Goal: Task Accomplishment & Management: Complete application form

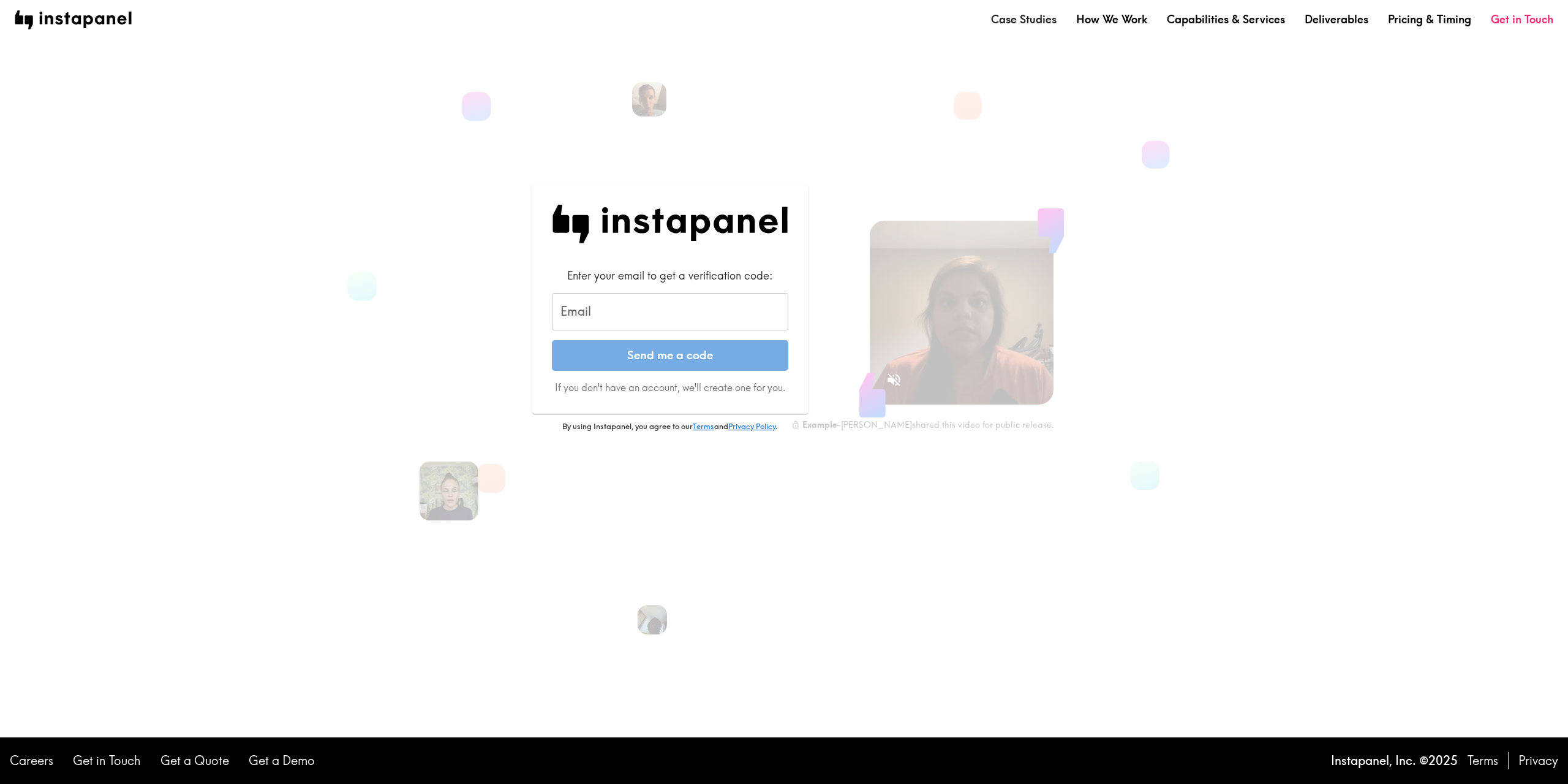
click at [1036, 22] on link "Case Studies" at bounding box center [1024, 19] width 66 height 15
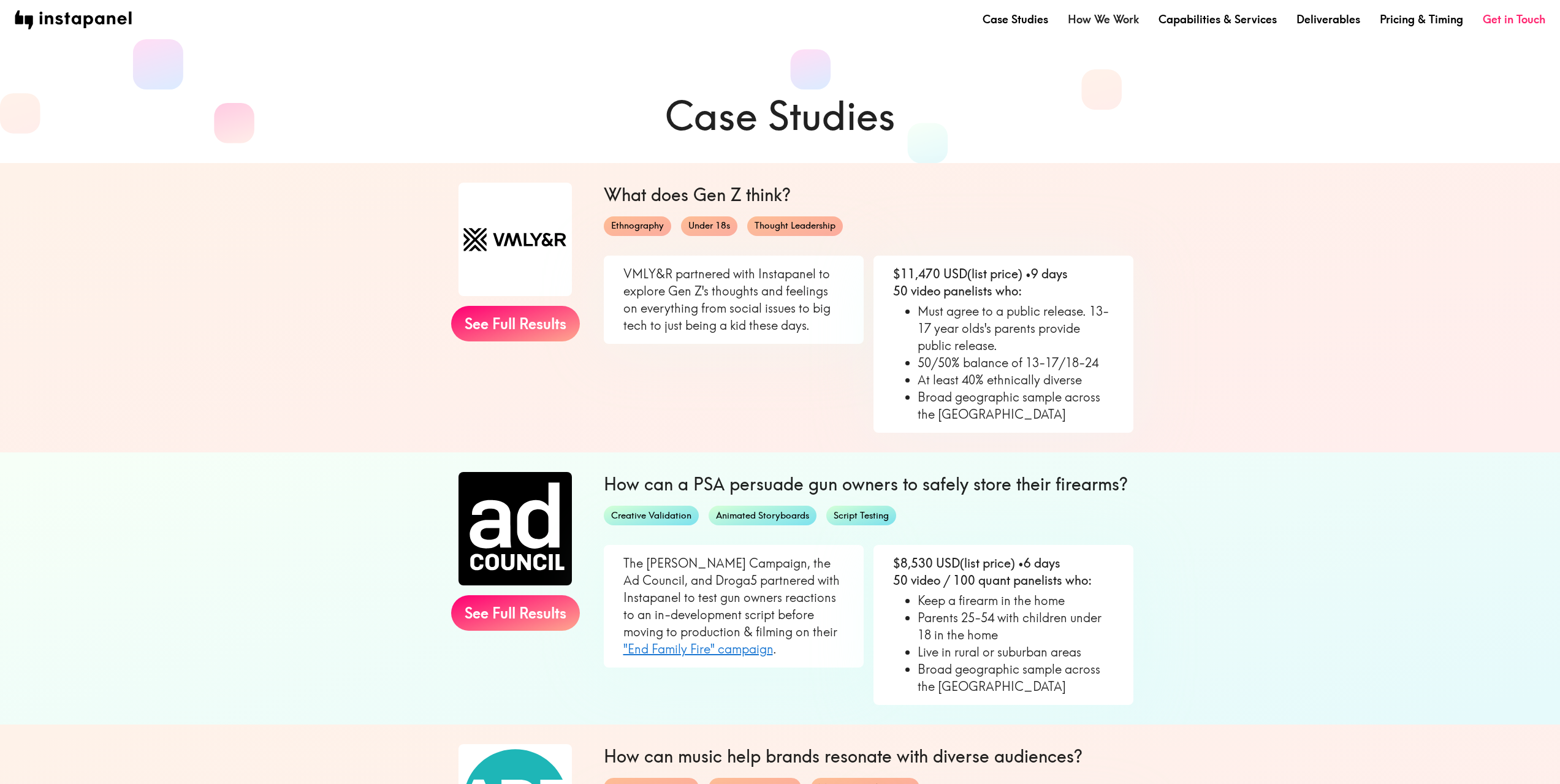
click at [1113, 26] on link "How We Work" at bounding box center [1104, 19] width 71 height 15
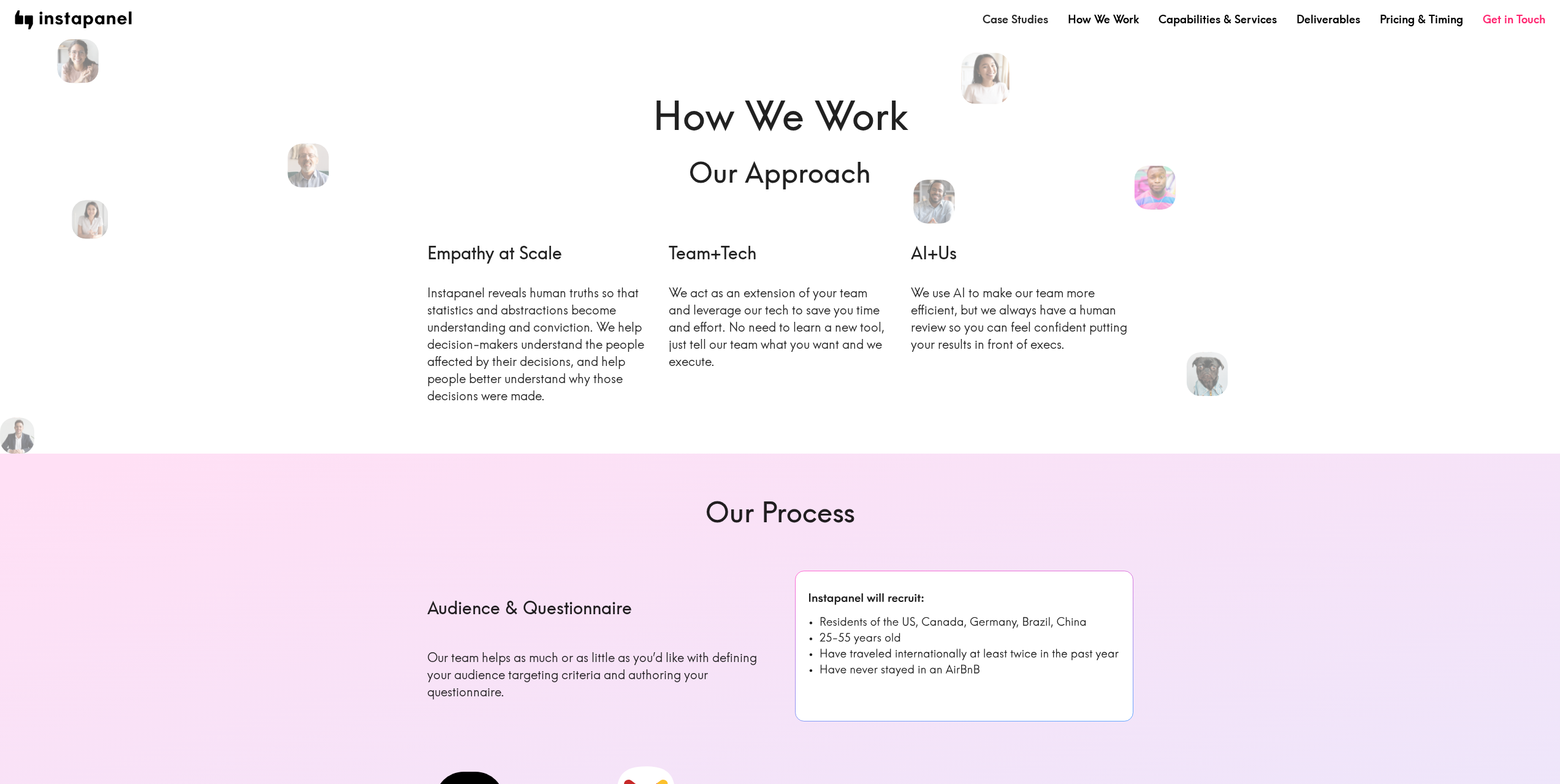
click at [1008, 16] on link "Case Studies" at bounding box center [1016, 19] width 66 height 15
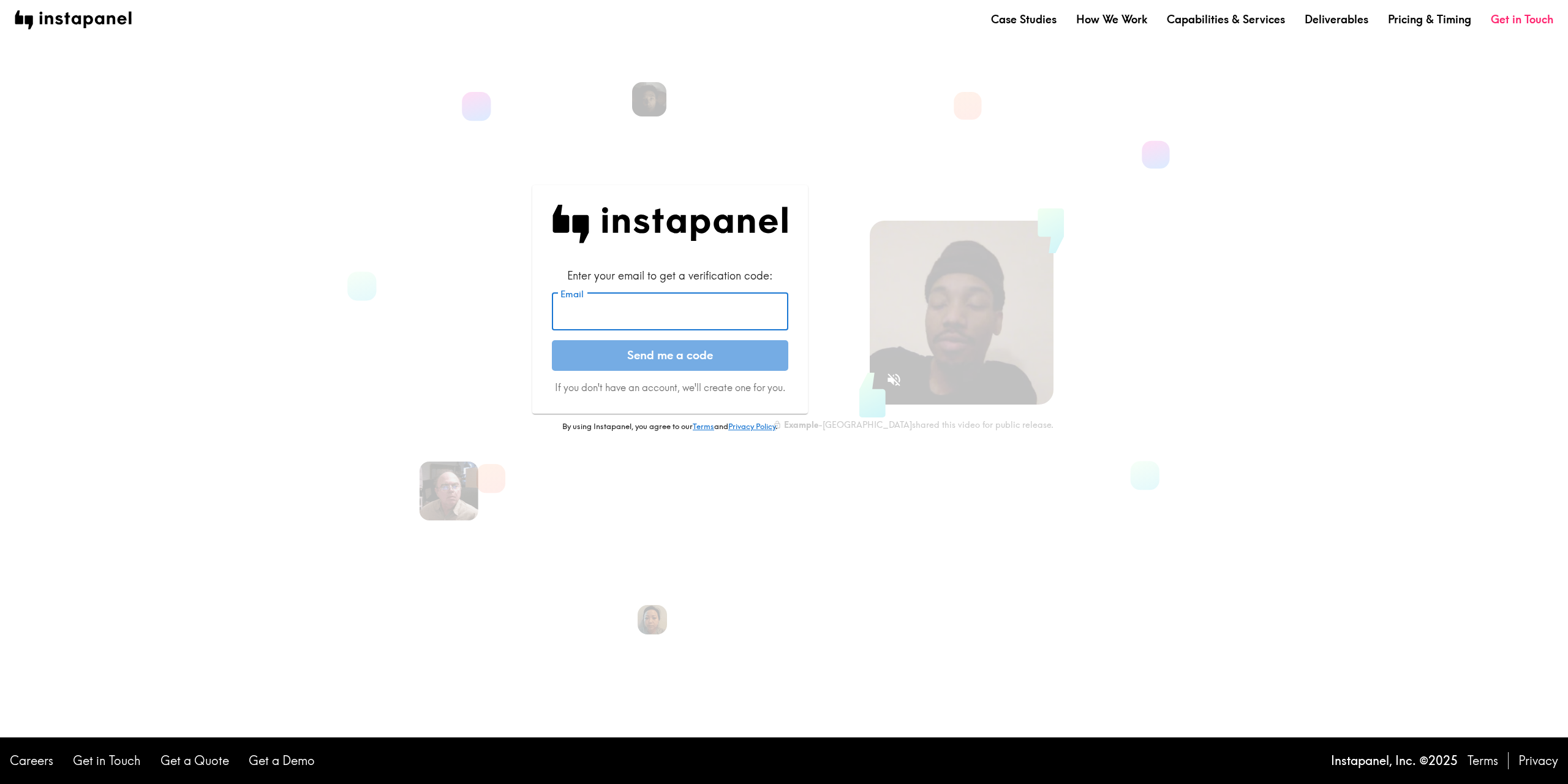
click at [636, 315] on input "Email" at bounding box center [670, 312] width 237 height 38
type input "[EMAIL_ADDRESS][DOMAIN_NAME]"
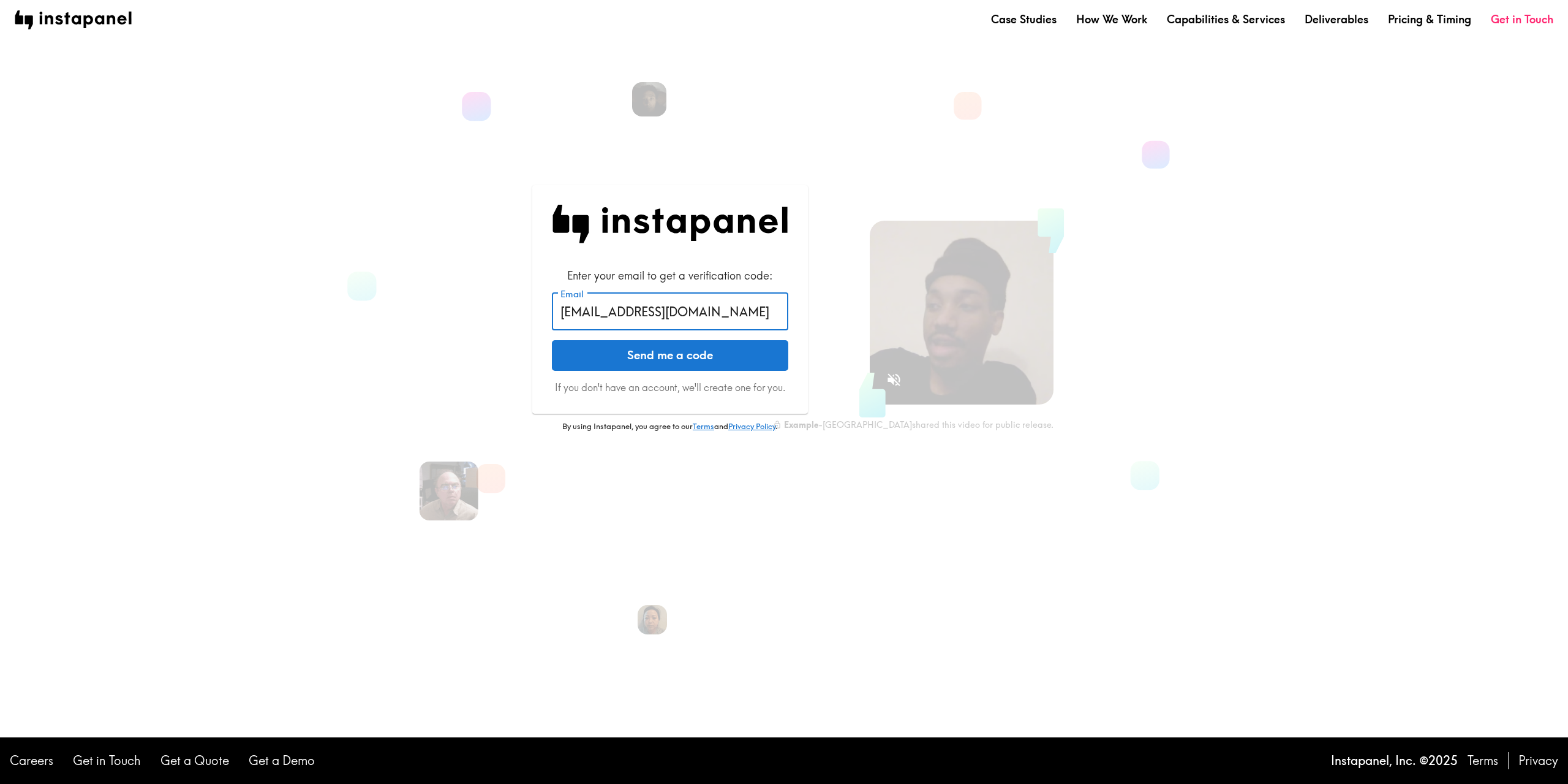
drag, startPoint x: 715, startPoint y: 311, endPoint x: 428, endPoint y: 287, distance: 288.0
click at [428, 287] on section "Enter your email to get a verification code: Email [EMAIL_ADDRESS][DOMAIN_NAME]…" at bounding box center [774, 333] width 912 height 627
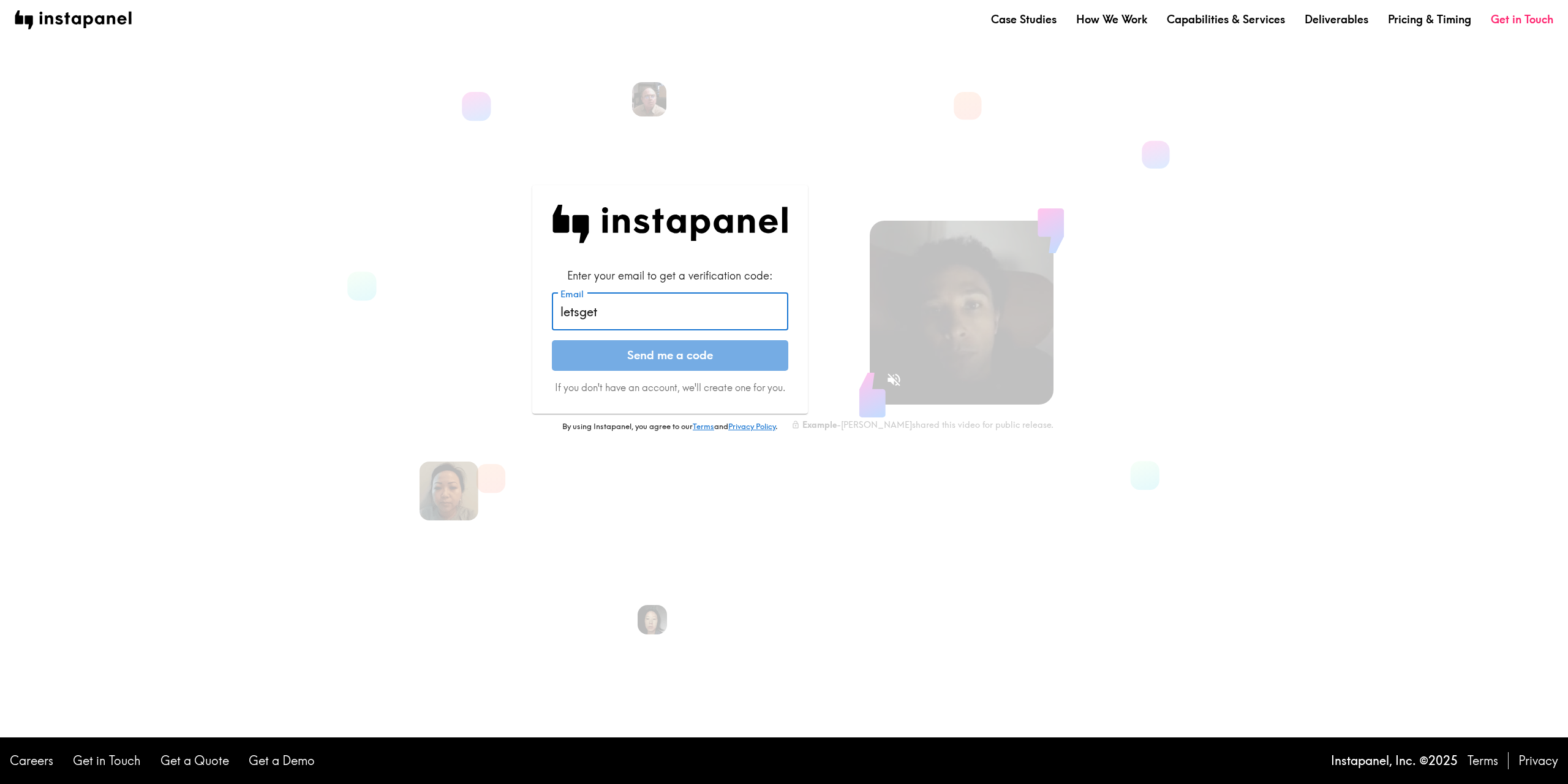
type input "[EMAIL_ADDRESS][DOMAIN_NAME]"
click at [661, 352] on button "Send me a code" at bounding box center [670, 356] width 237 height 30
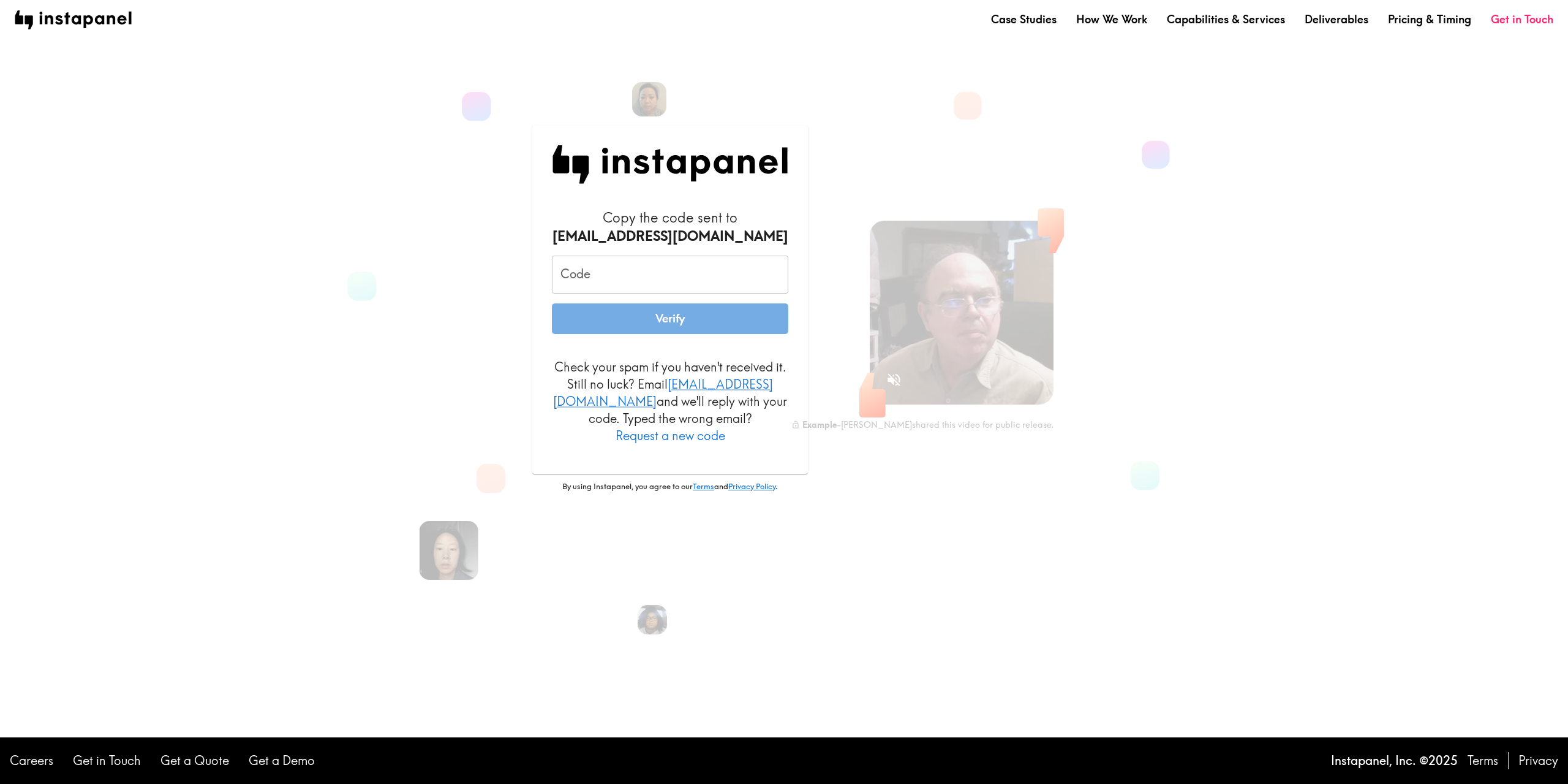
click at [589, 285] on input "Code" at bounding box center [670, 274] width 237 height 38
paste input "kiL_thj_gDk"
type input "kiL_thj_gDk"
click at [679, 329] on button "Verify" at bounding box center [670, 319] width 237 height 30
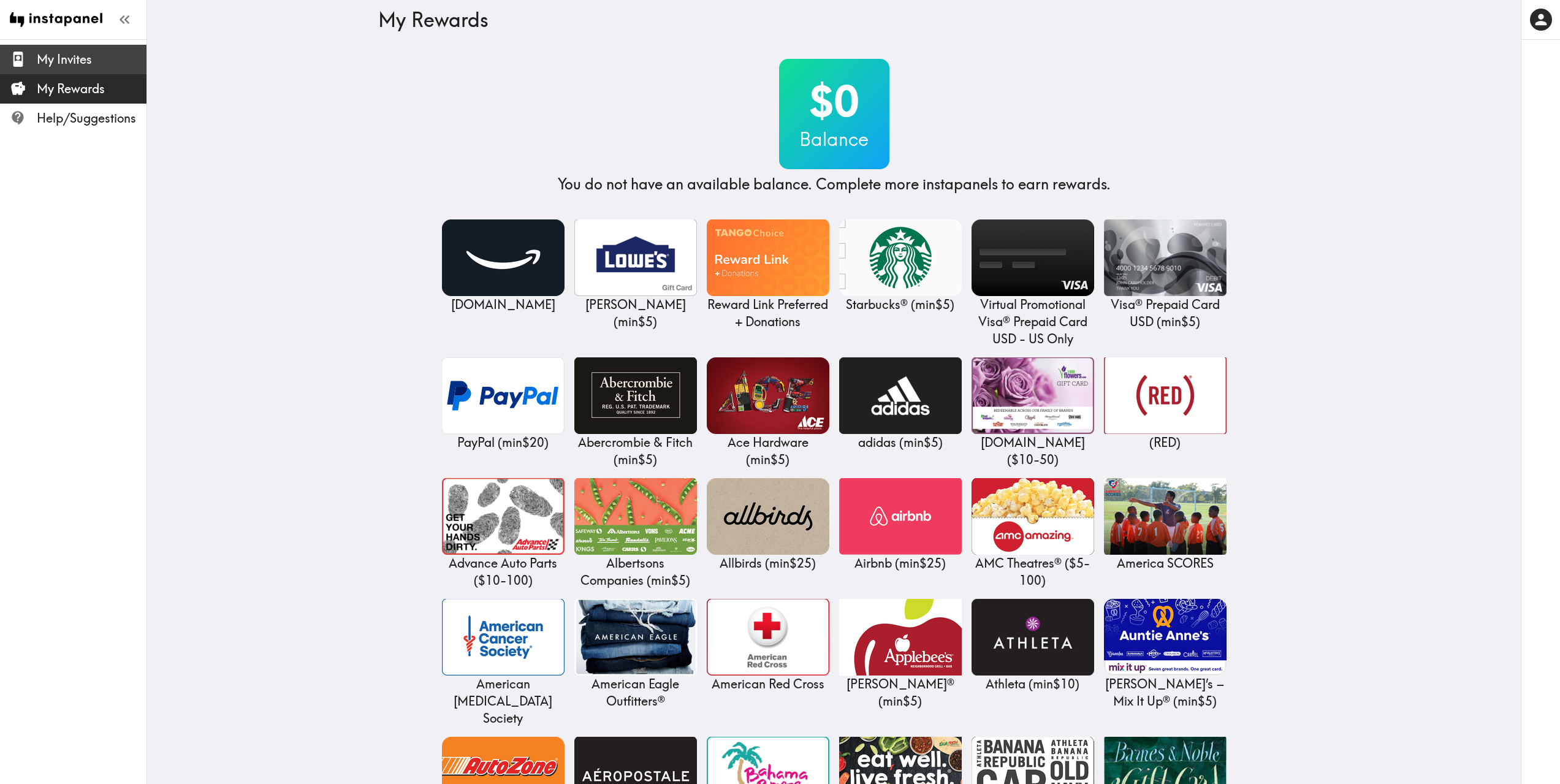
click at [80, 67] on span "My Invites" at bounding box center [92, 59] width 110 height 17
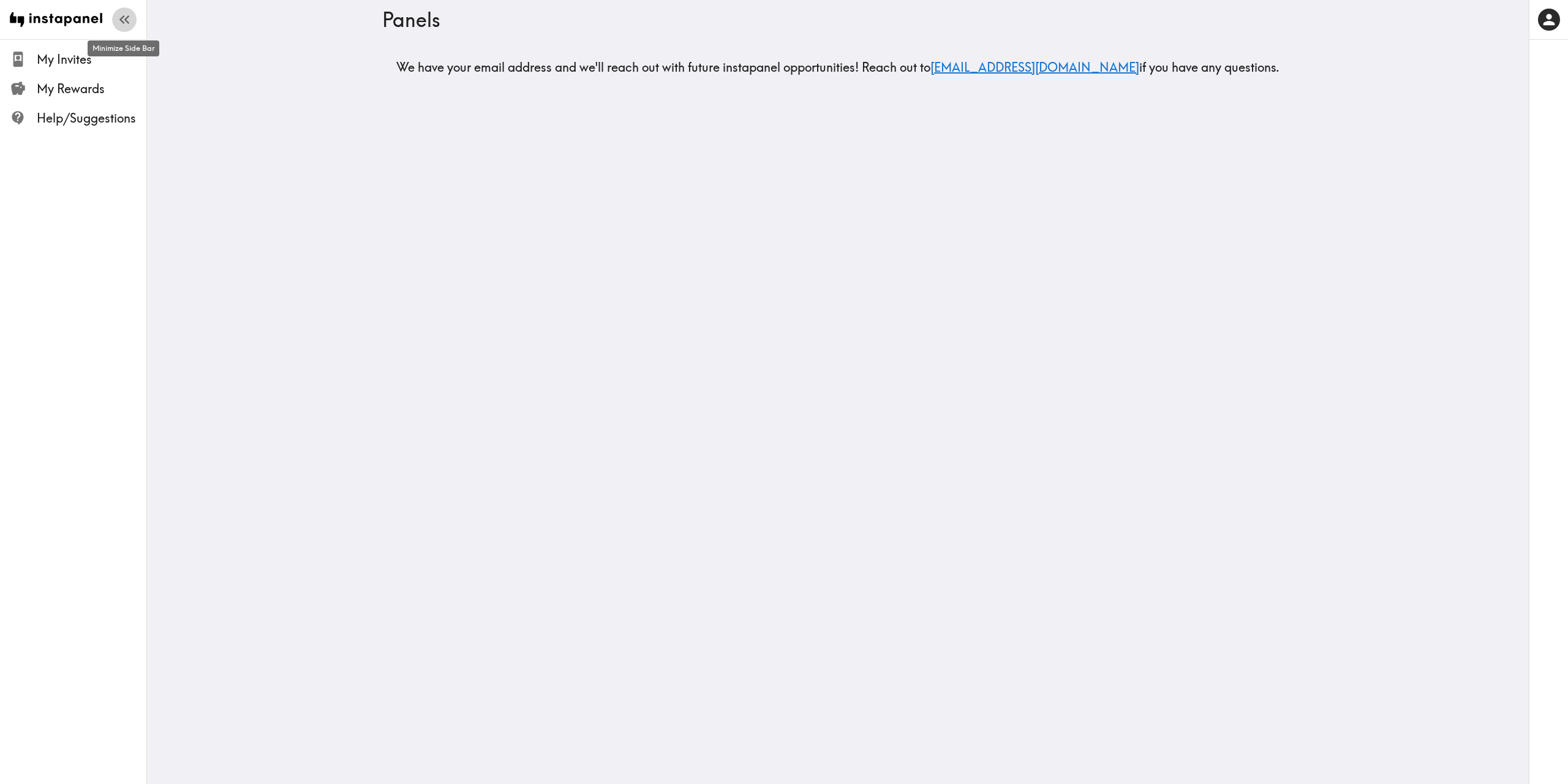
click at [120, 19] on icon "button" at bounding box center [122, 19] width 5 height 8
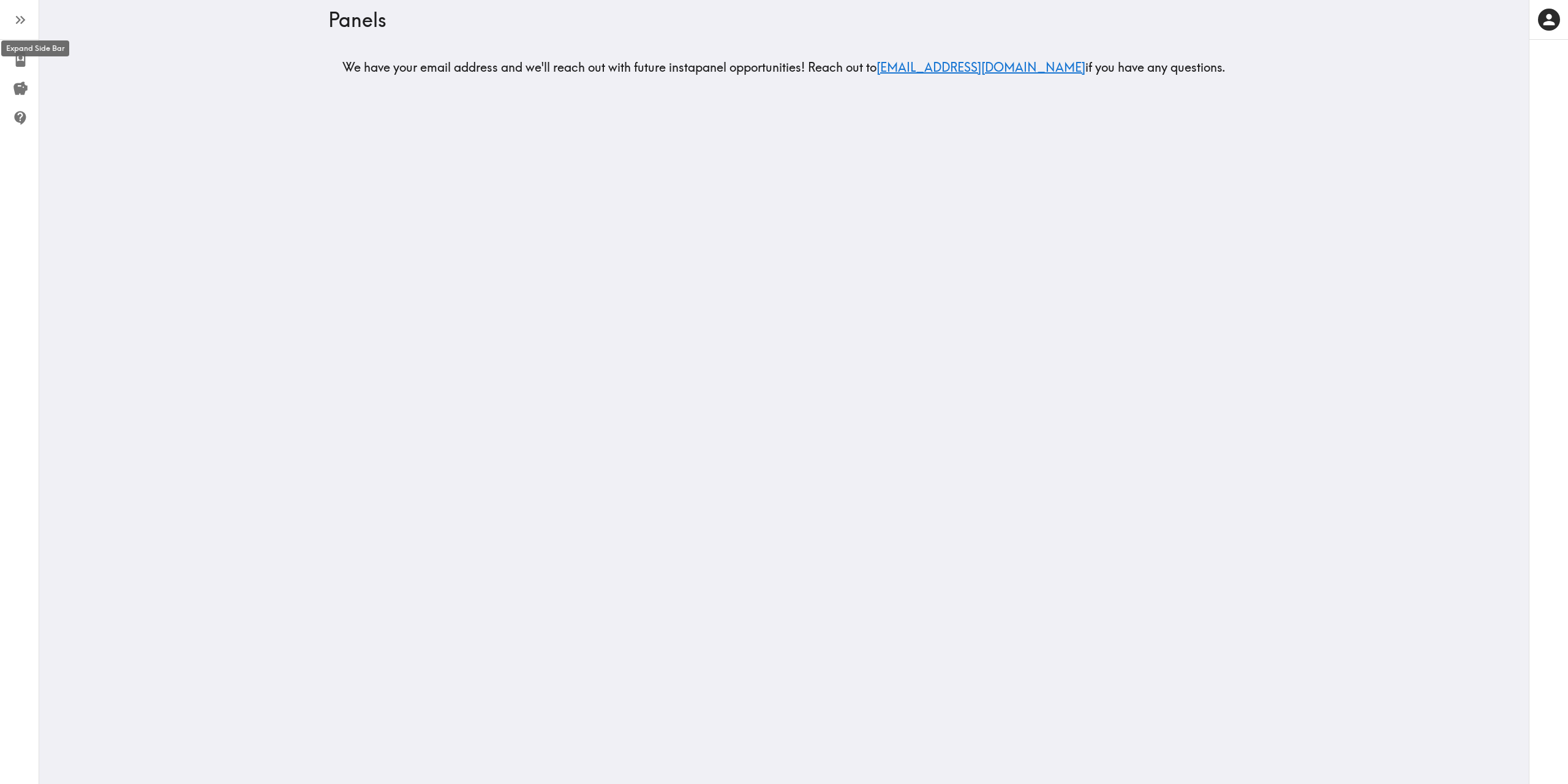
click at [13, 16] on icon "button" at bounding box center [21, 20] width 17 height 17
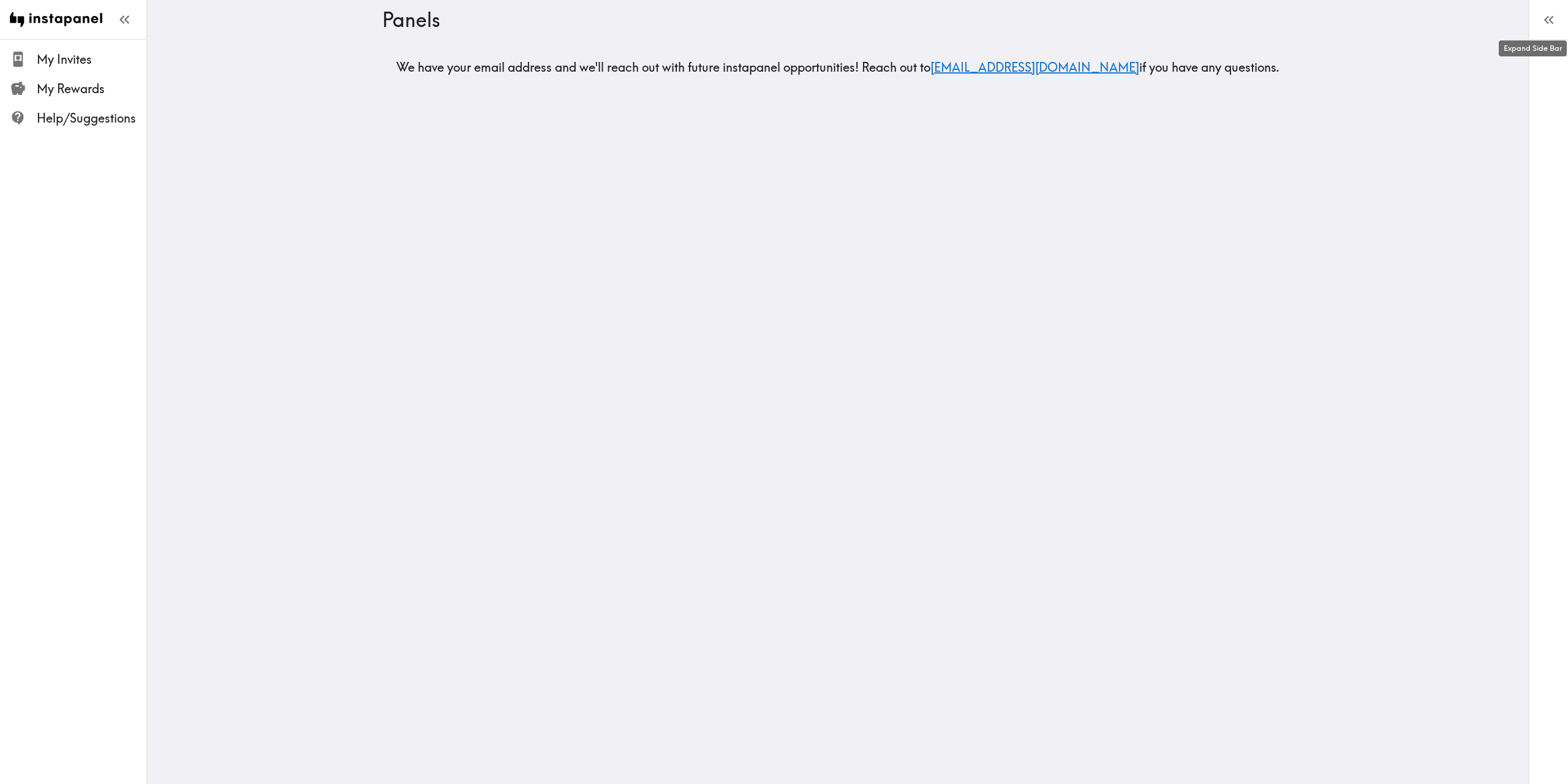
click at [1537, 19] on button "button" at bounding box center [1549, 19] width 24 height 24
